Goal: Check status: Check status

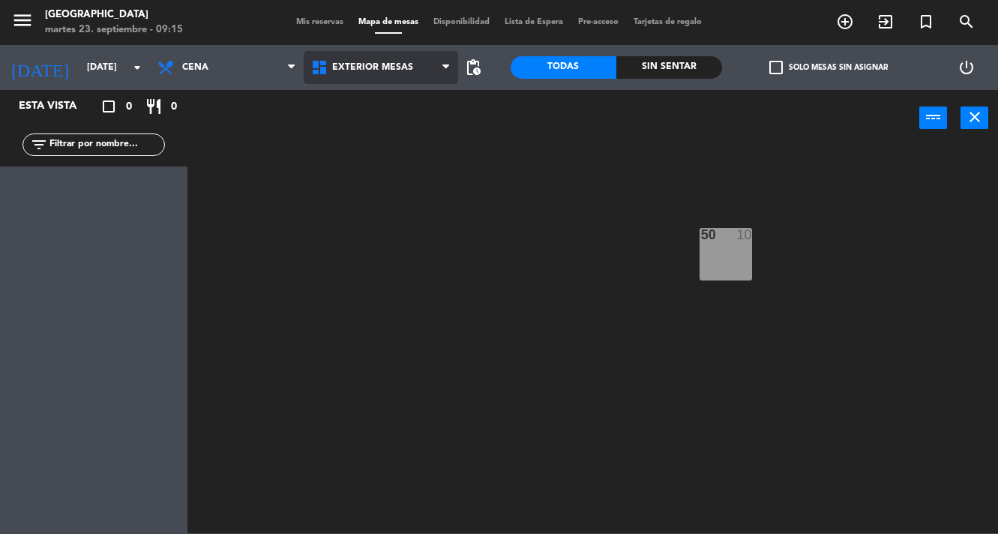
click at [361, 72] on span "Exterior Mesas" at bounding box center [372, 67] width 81 height 10
click at [379, 173] on ng-component "menu Pampa Café [DATE] 23. septiembre - 09:15 Mis reservas Mapa de mesas Dispon…" at bounding box center [499, 266] width 998 height 533
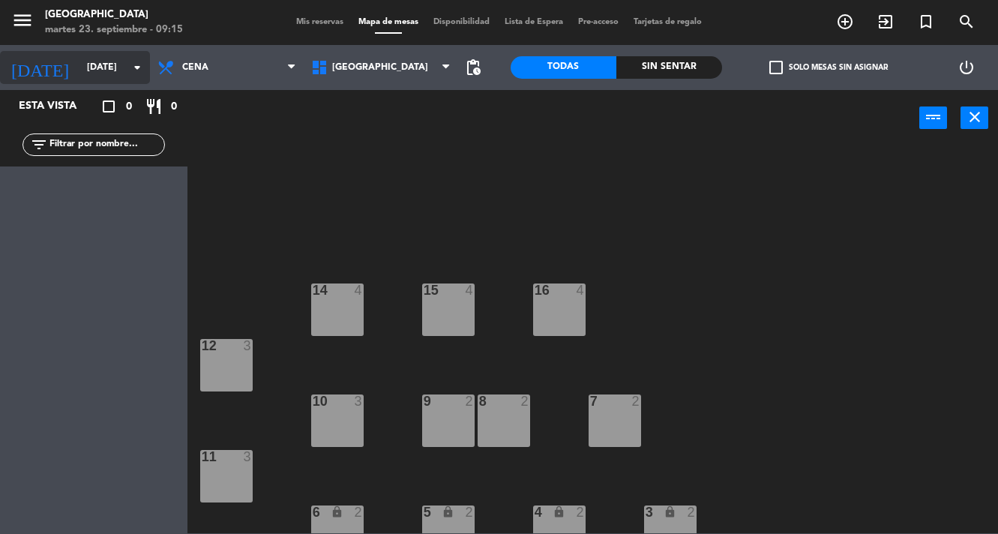
click at [128, 58] on icon "arrow_drop_down" at bounding box center [137, 67] width 18 height 18
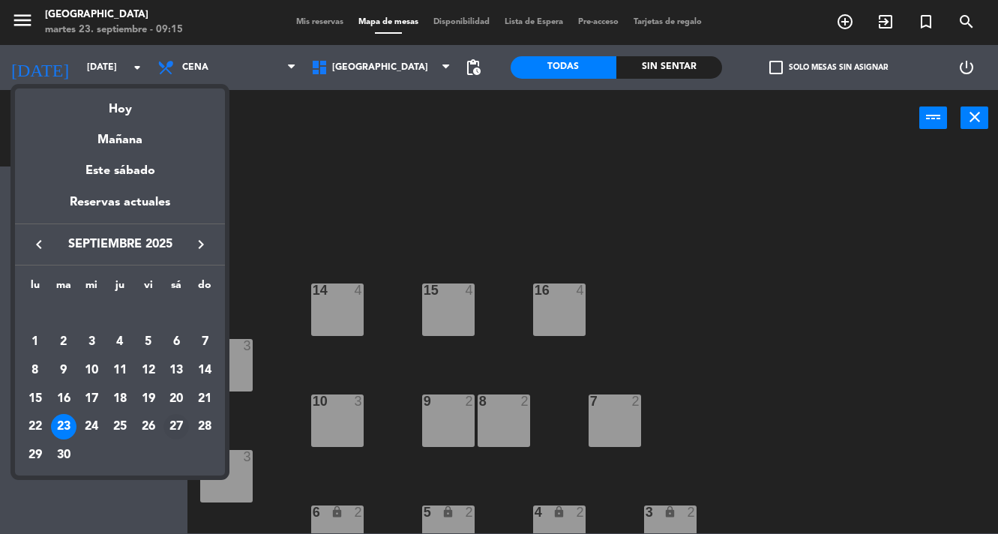
click at [173, 422] on div "27" at bounding box center [175, 426] width 25 height 25
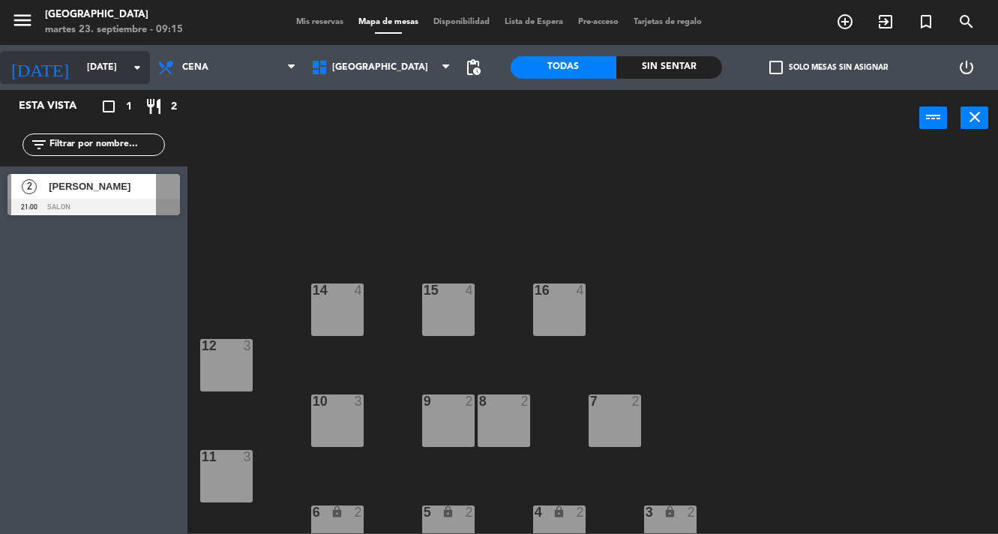
click at [140, 69] on icon "arrow_drop_down" at bounding box center [137, 67] width 18 height 18
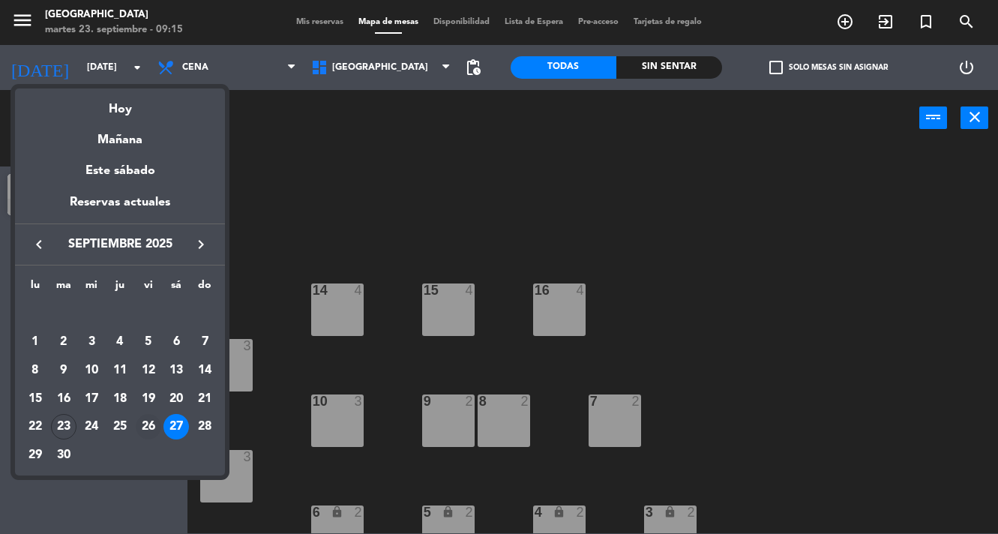
click at [151, 429] on div "26" at bounding box center [148, 426] width 25 height 25
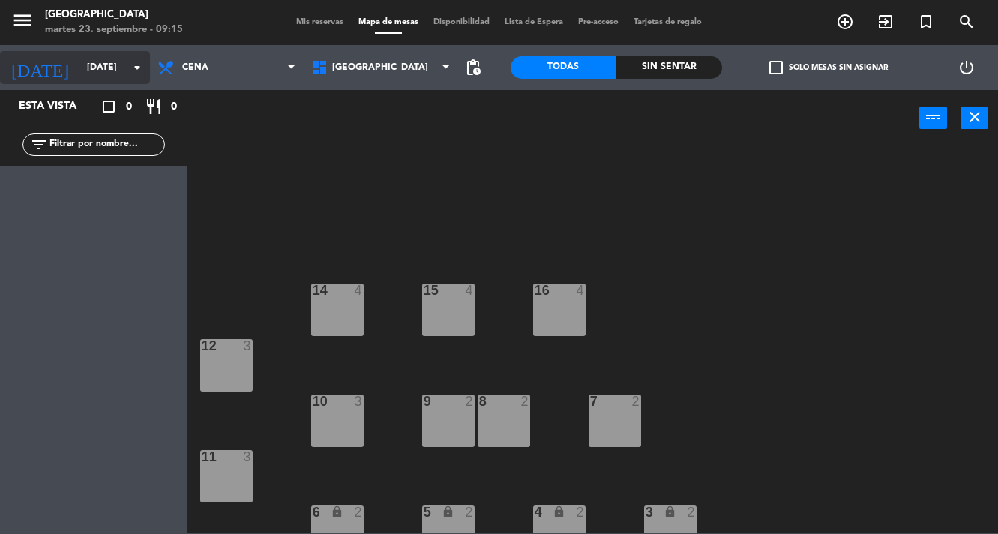
click at [128, 68] on icon "arrow_drop_down" at bounding box center [137, 67] width 18 height 18
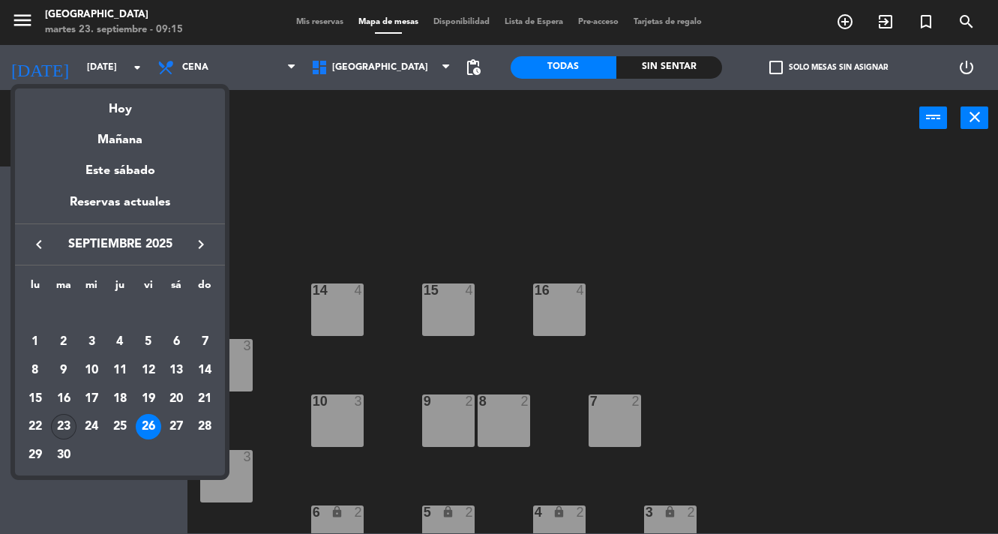
click at [60, 428] on div "23" at bounding box center [63, 426] width 25 height 25
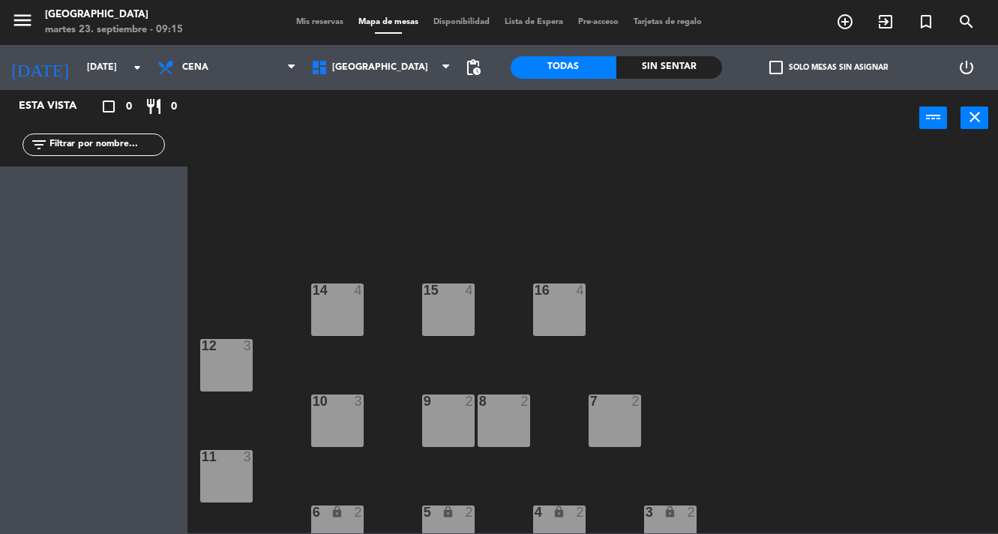
type input "[DATE]"
